Goal: Task Accomplishment & Management: Manage account settings

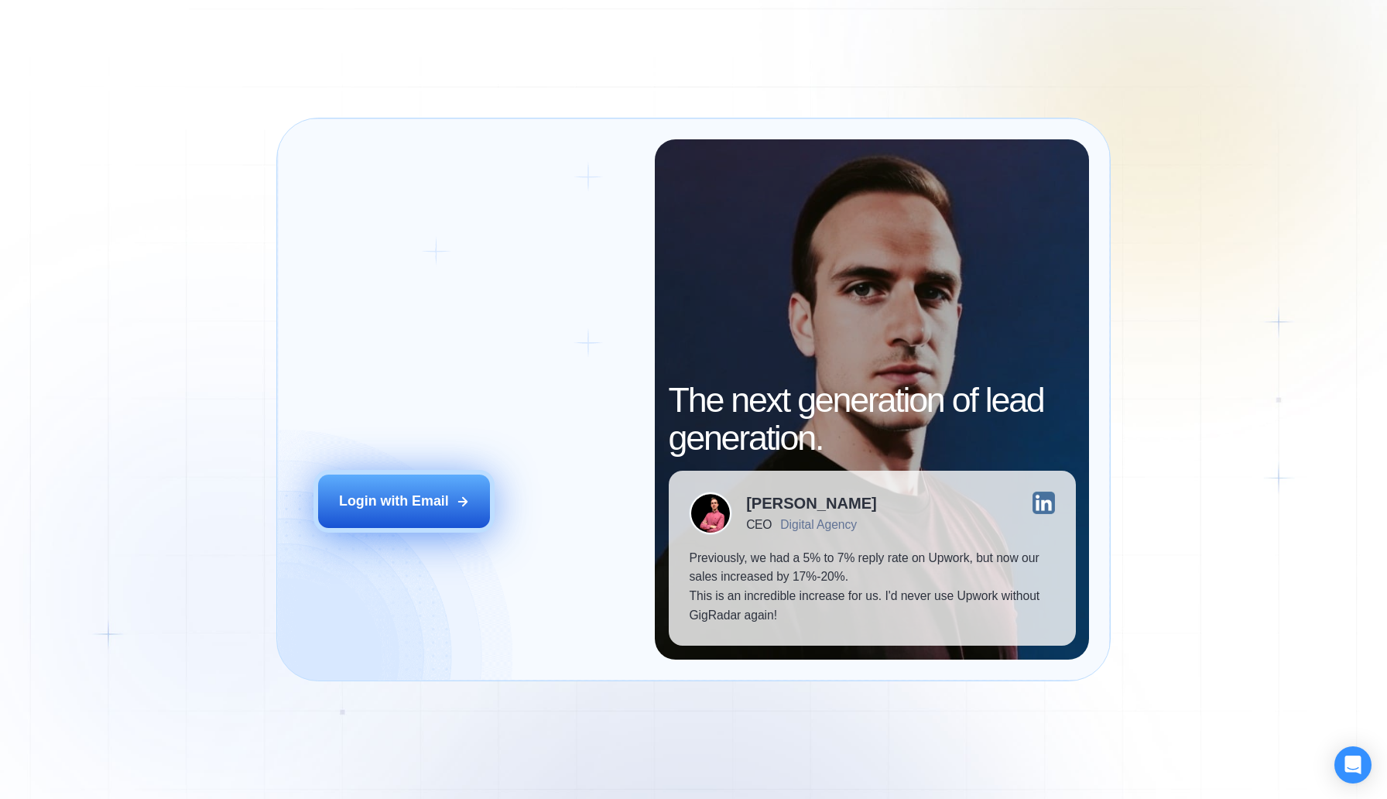
click at [423, 526] on button "Login with Email" at bounding box center [404, 501] width 172 height 53
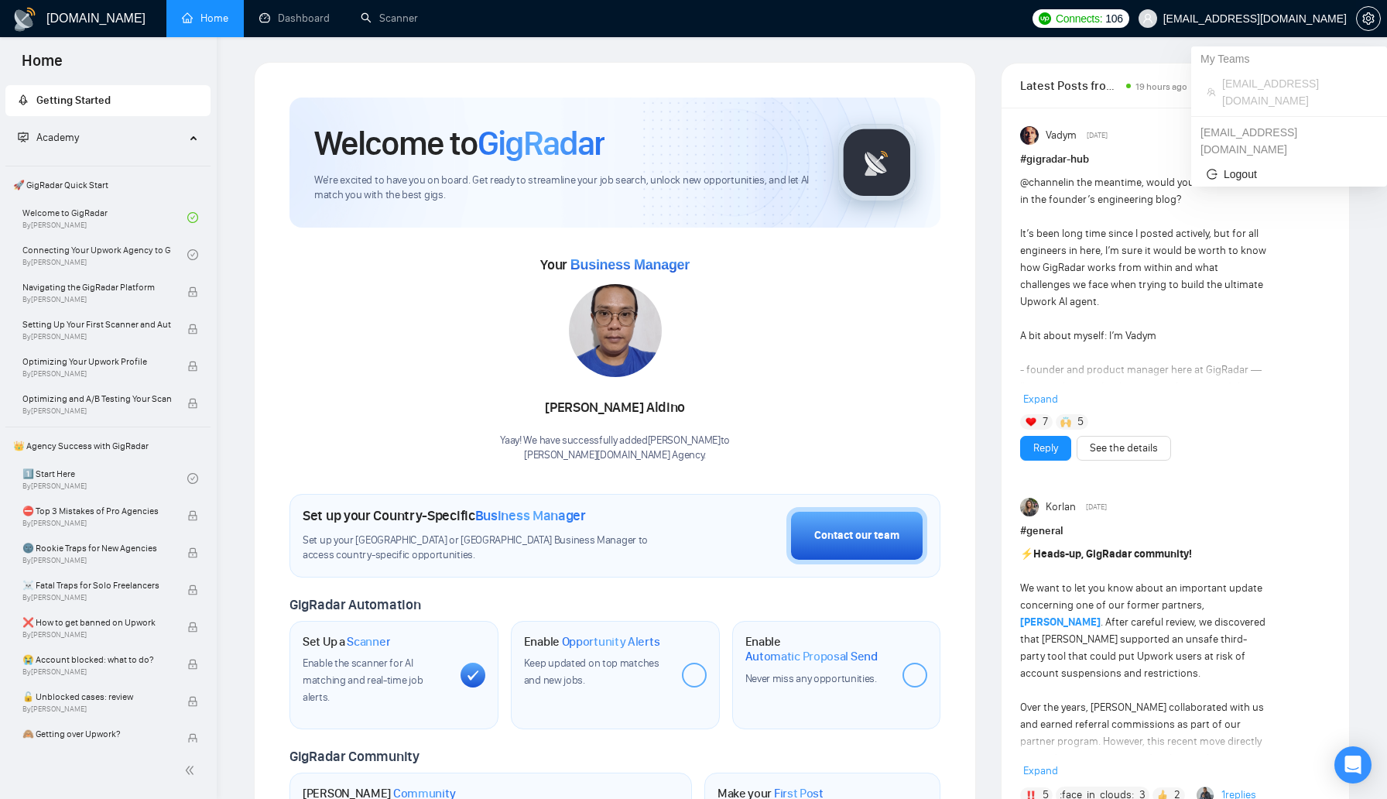
click at [1289, 19] on span "[EMAIL_ADDRESS][DOMAIN_NAME]" at bounding box center [1255, 19] width 183 height 0
click at [1223, 19] on span "[EMAIL_ADDRESS][DOMAIN_NAME]" at bounding box center [1242, 19] width 227 height 50
click at [1367, 21] on icon "setting" at bounding box center [1368, 18] width 12 height 12
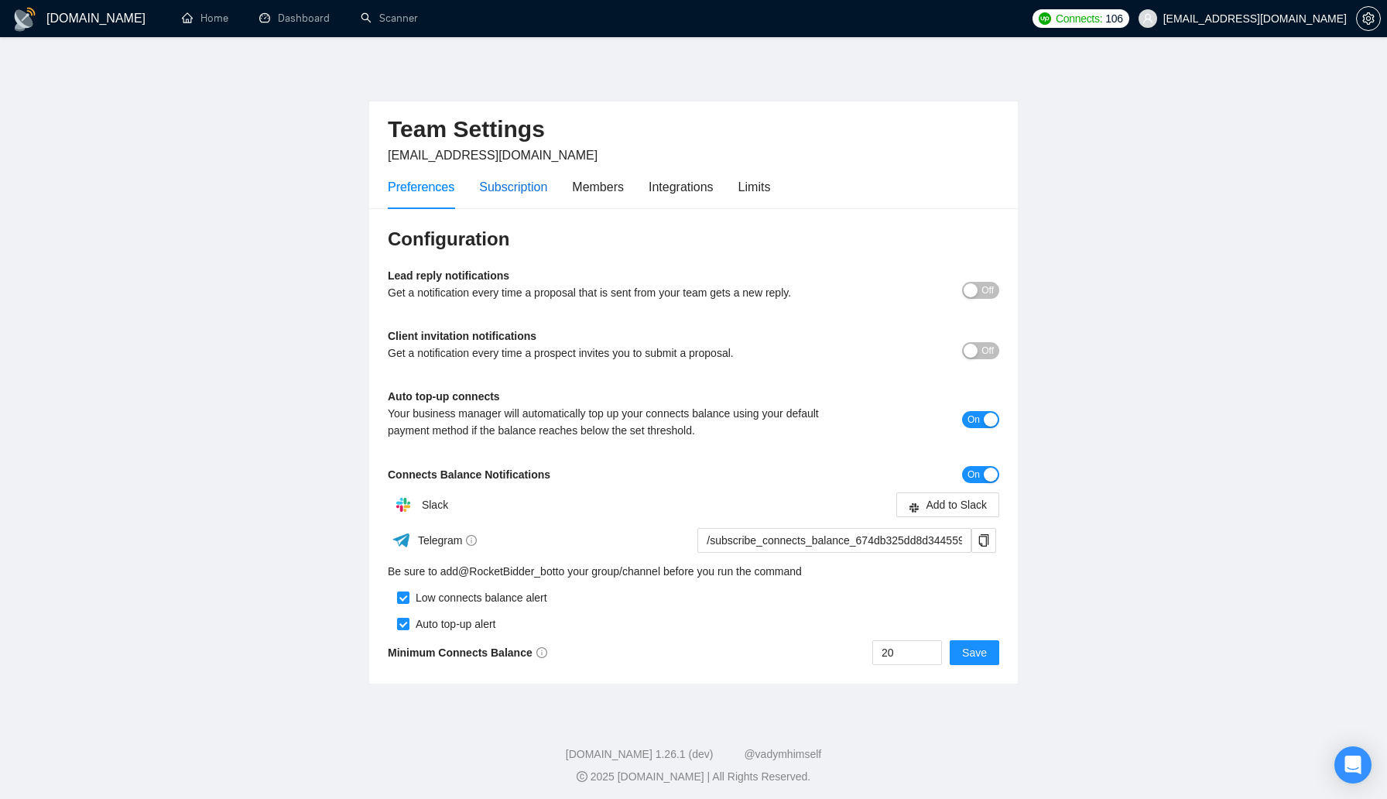
click at [523, 194] on div "Subscription" at bounding box center [513, 186] width 68 height 19
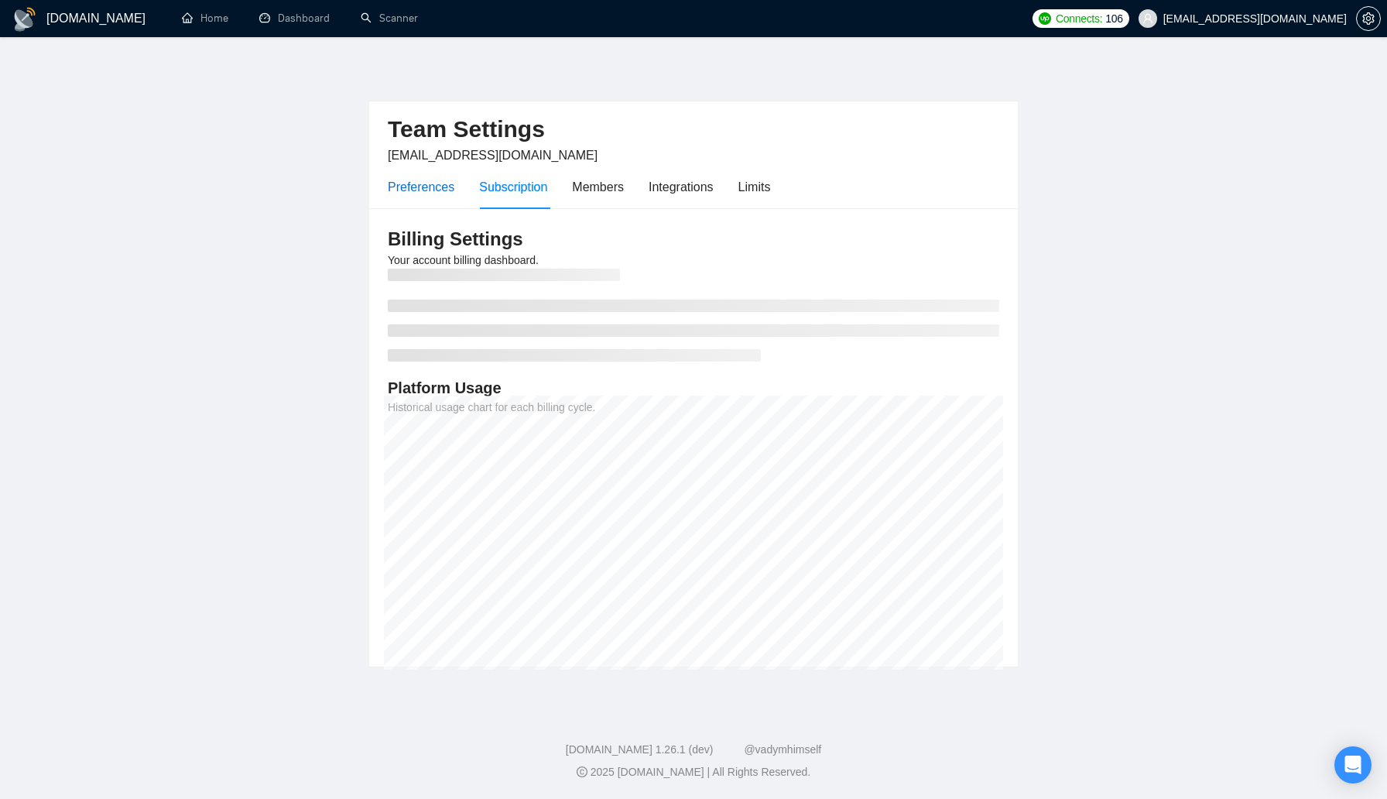
click at [420, 180] on div "Preferences" at bounding box center [421, 186] width 67 height 19
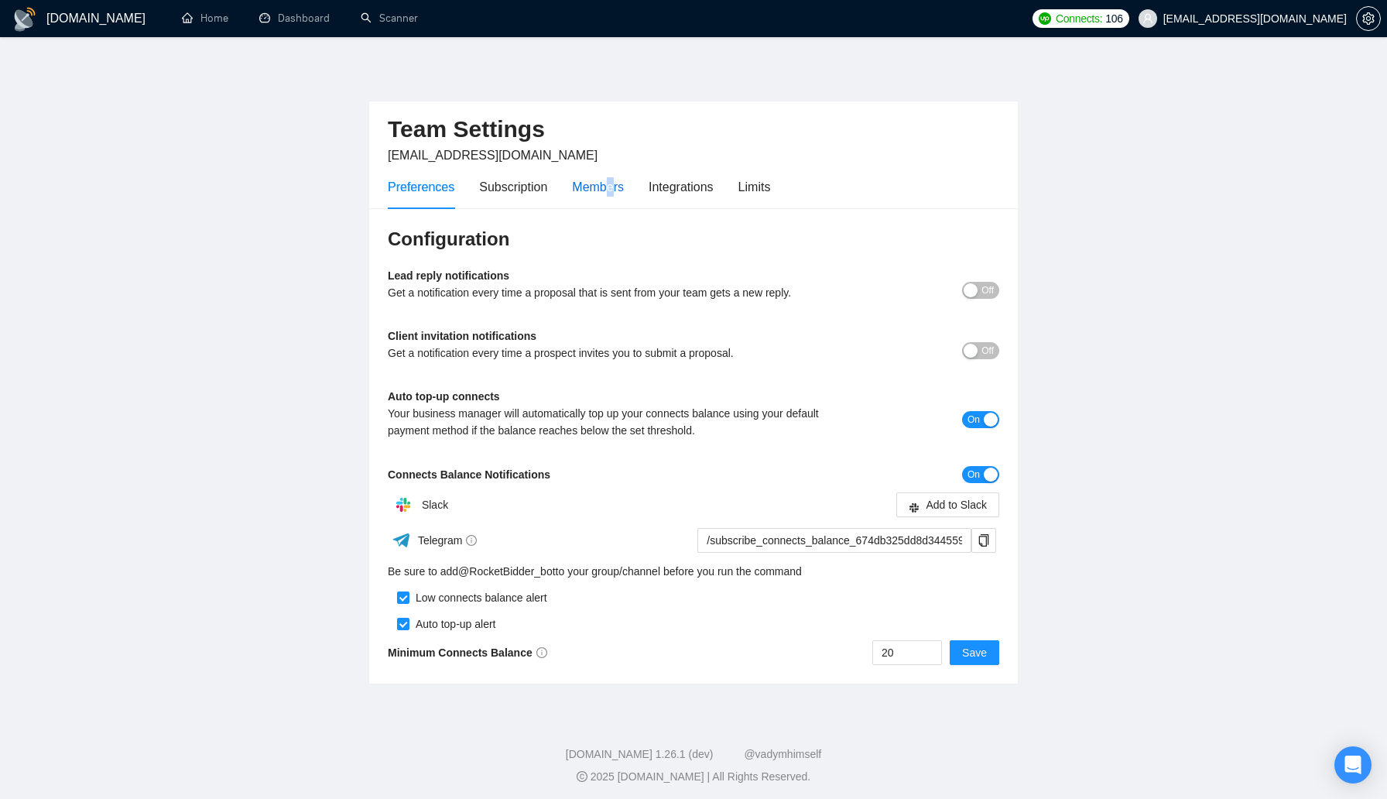
click at [614, 190] on div "Members" at bounding box center [598, 186] width 52 height 19
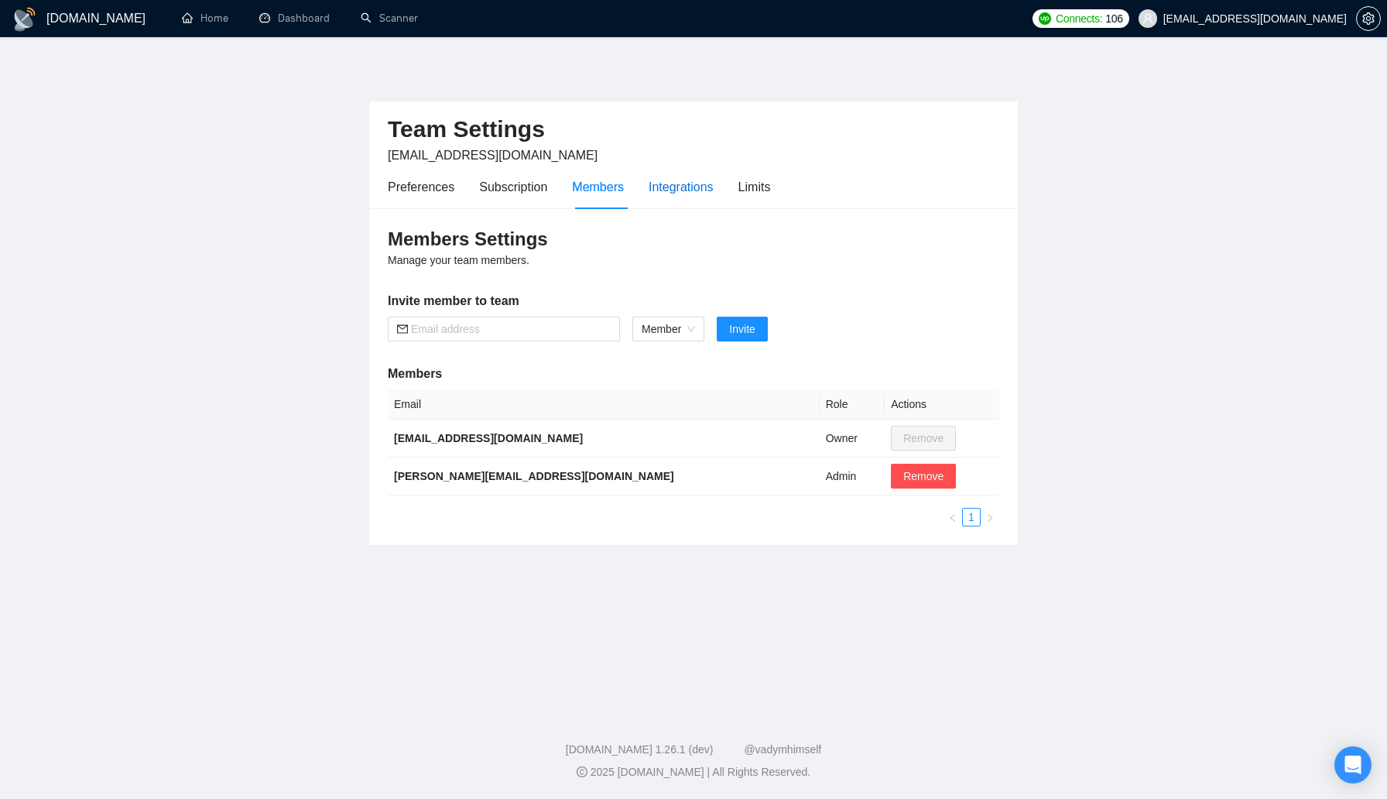
click at [702, 189] on div "Integrations" at bounding box center [681, 186] width 65 height 19
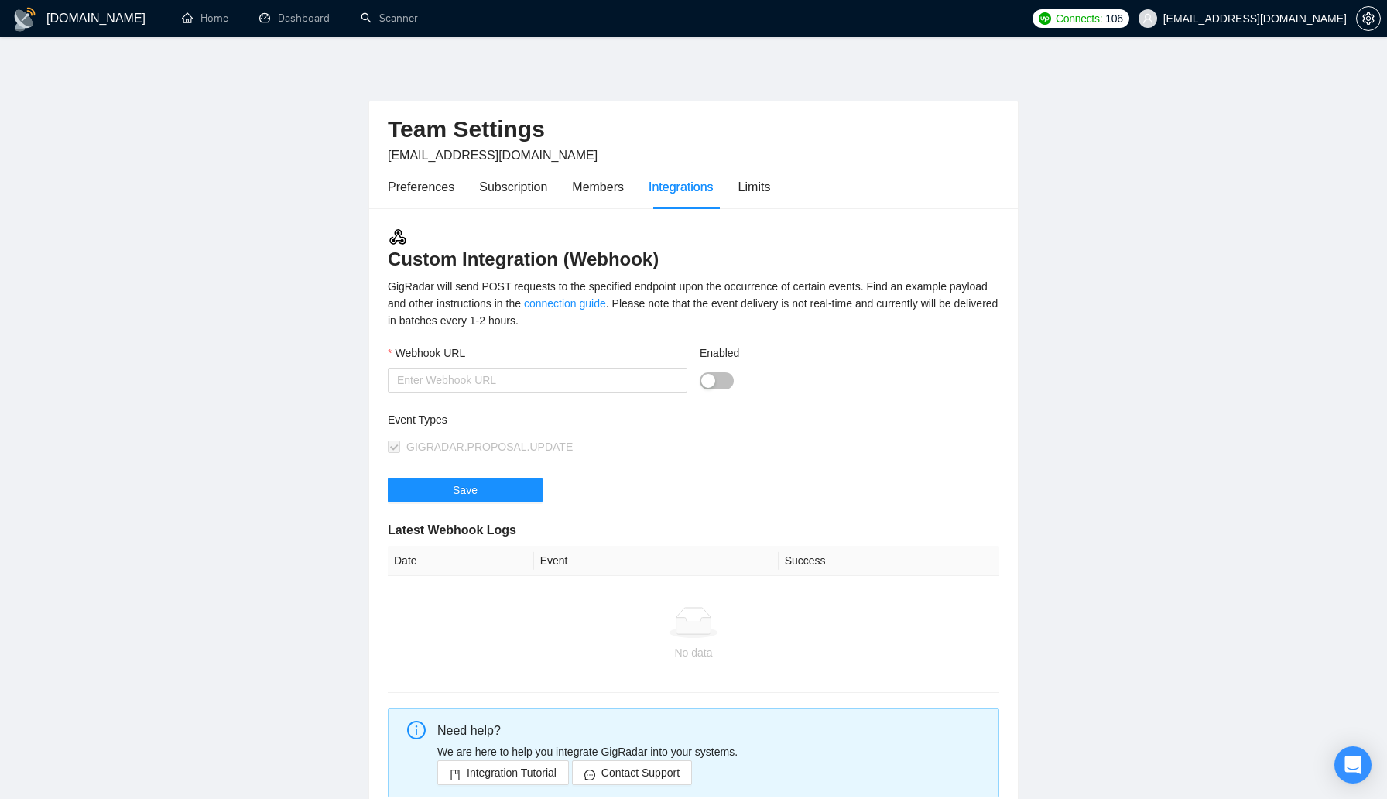
click at [787, 179] on div "Preferences Subscription Members Integrations Limits" at bounding box center [694, 187] width 612 height 44
click at [440, 193] on div "Preferences" at bounding box center [421, 186] width 67 height 19
